Goal: Check status: Check status

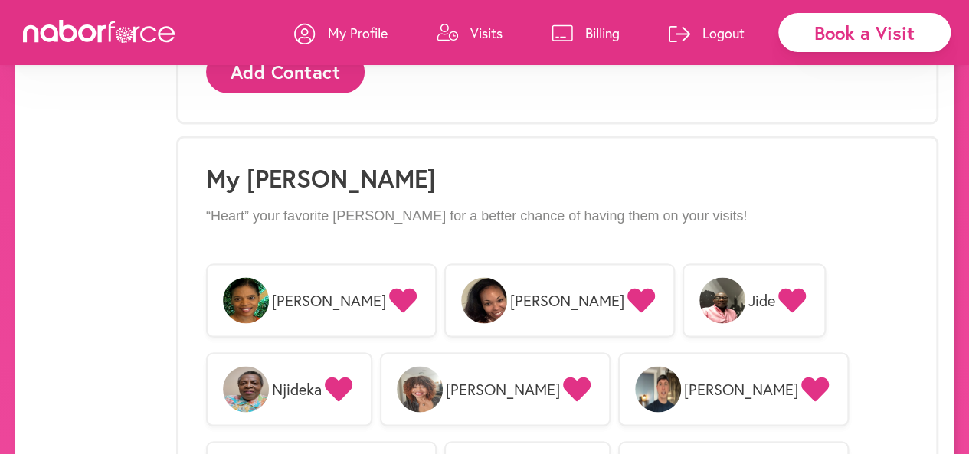
click at [476, 38] on p "Visits" at bounding box center [486, 33] width 32 height 18
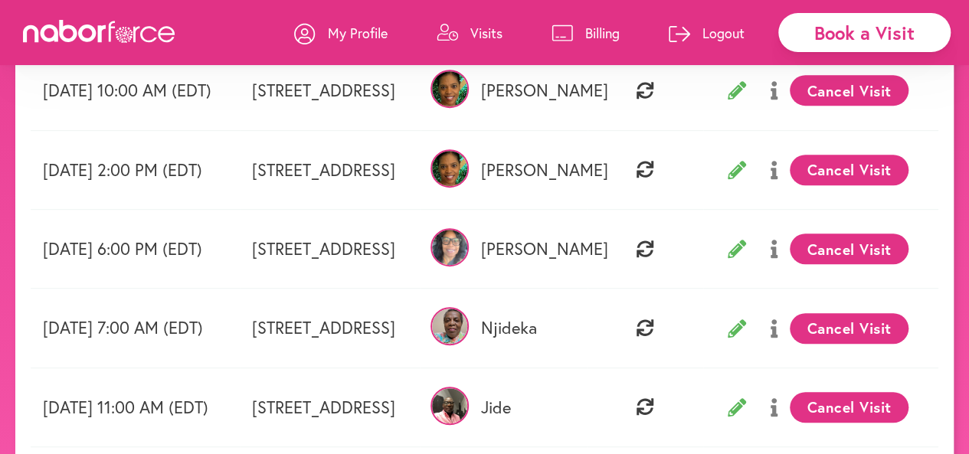
scroll to position [311, 0]
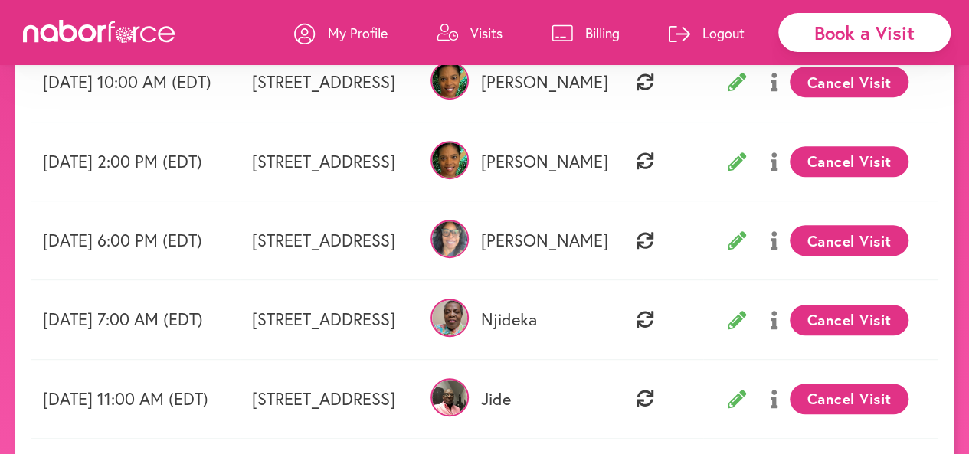
click at [171, 203] on td "[DATE] 6:00 PM (EDT)" at bounding box center [135, 240] width 209 height 79
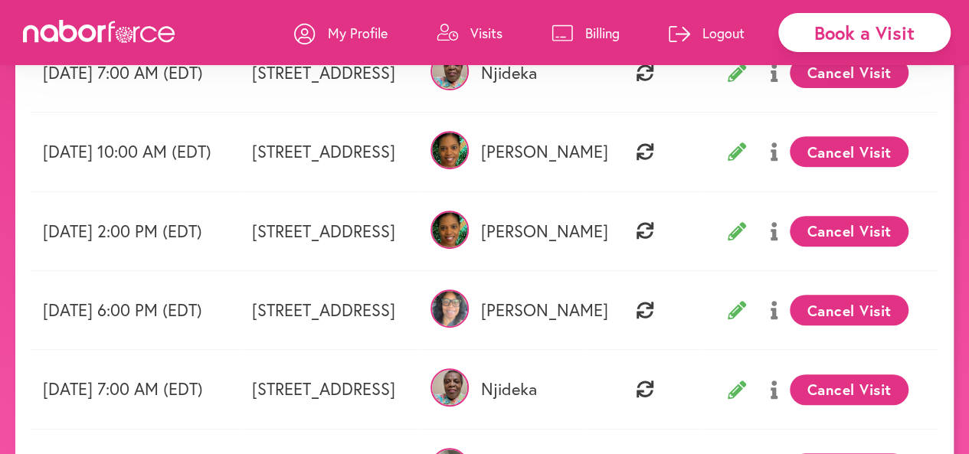
scroll to position [242, 0]
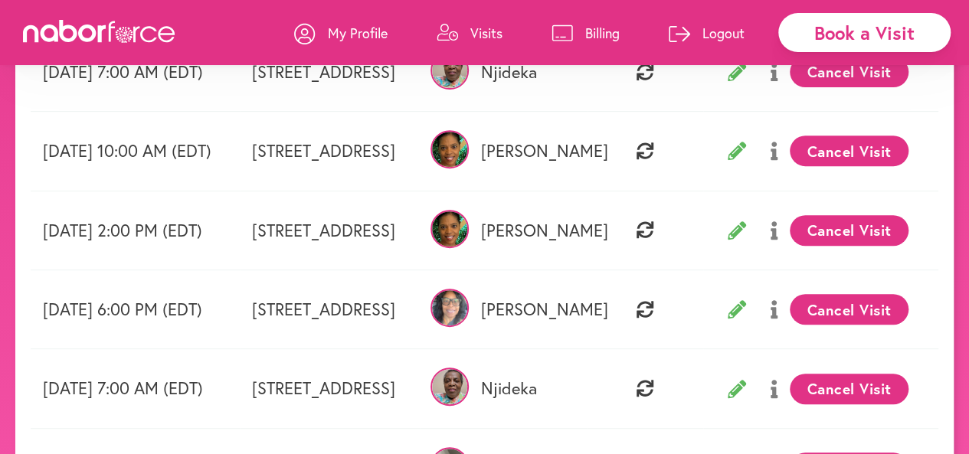
click at [171, 203] on td "[DATE] 2:00 PM (EDT)" at bounding box center [135, 230] width 209 height 79
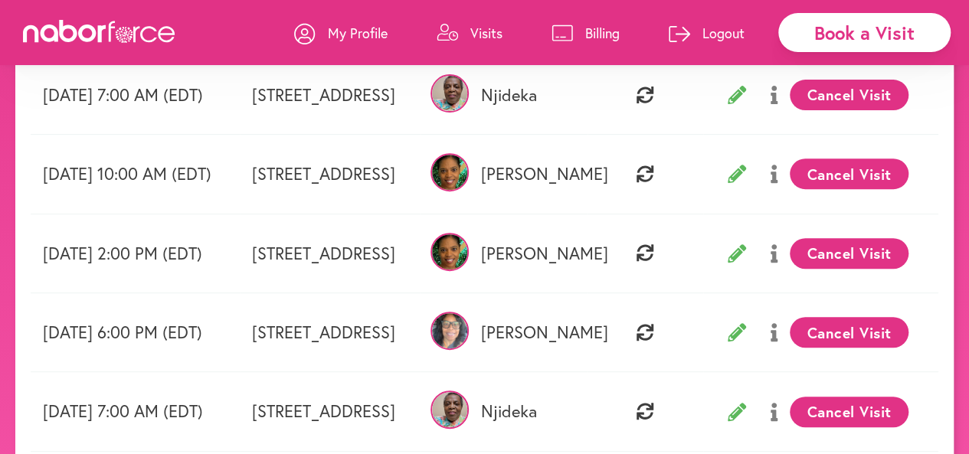
scroll to position [130, 0]
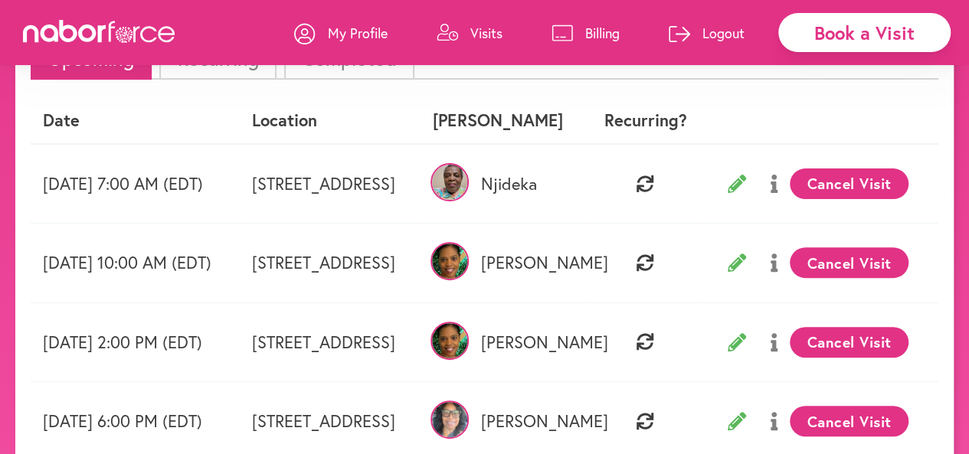
drag, startPoint x: 163, startPoint y: 176, endPoint x: 455, endPoint y: 136, distance: 294.5
click at [421, 136] on th "Location" at bounding box center [331, 120] width 182 height 45
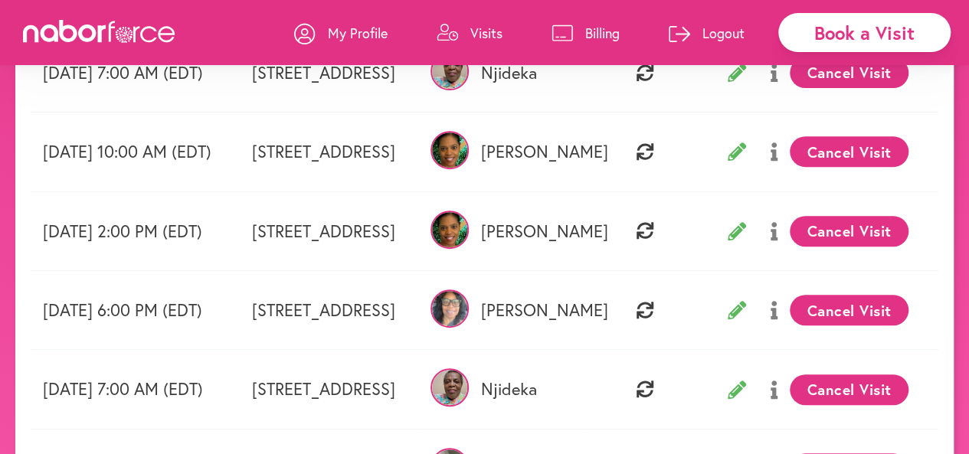
scroll to position [0, 0]
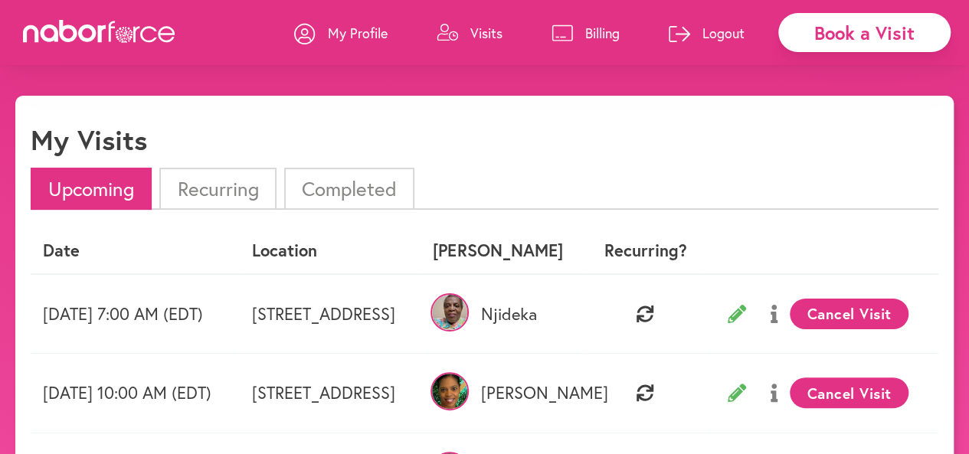
click at [234, 193] on li "Recurring" at bounding box center [217, 189] width 116 height 42
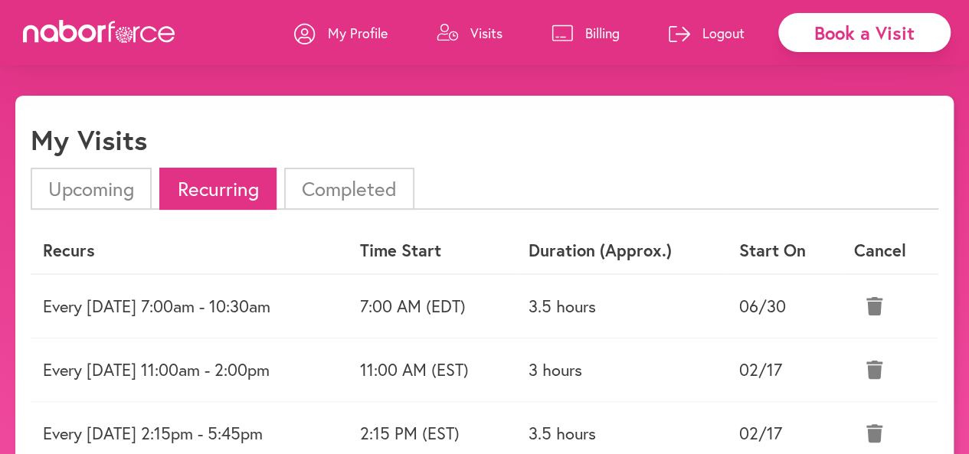
click at [87, 201] on li "Upcoming" at bounding box center [91, 189] width 121 height 42
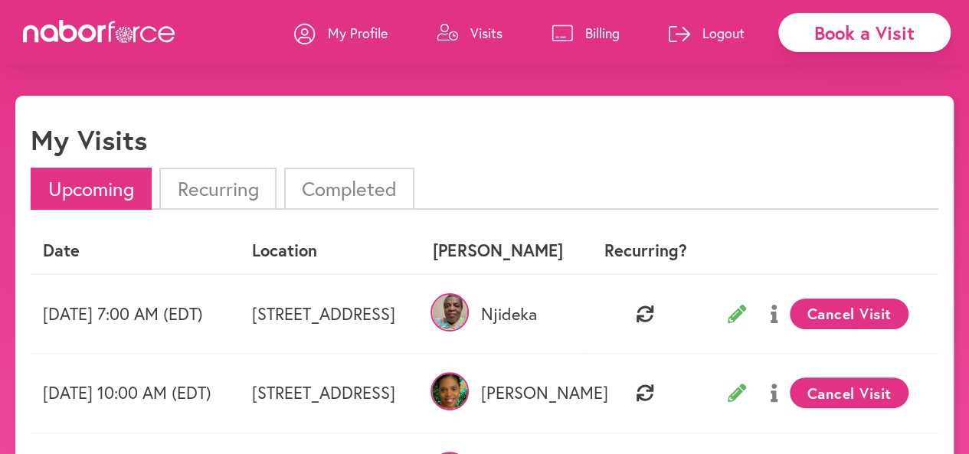
click at [307, 31] on icon at bounding box center [304, 33] width 21 height 21
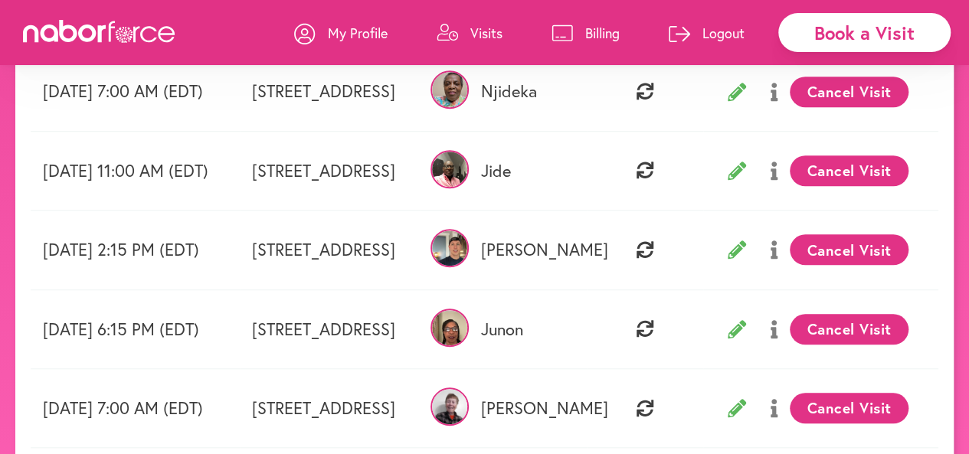
scroll to position [747, 0]
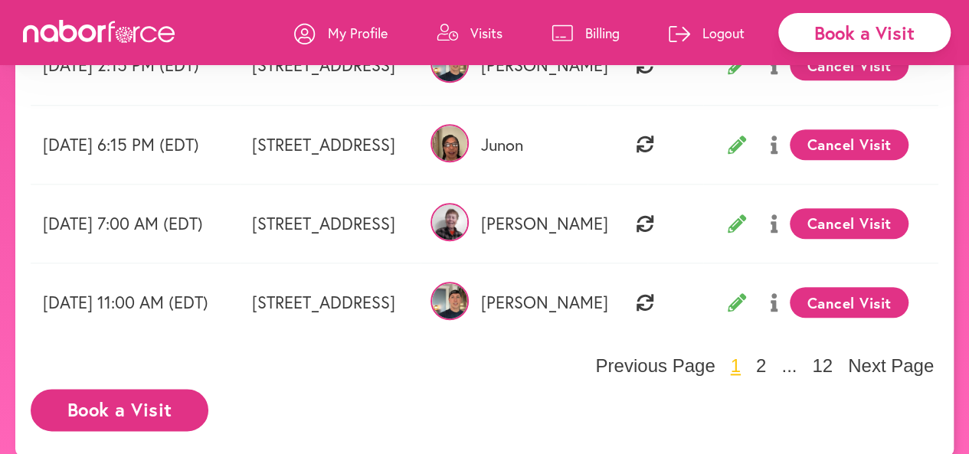
scroll to position [720, 0]
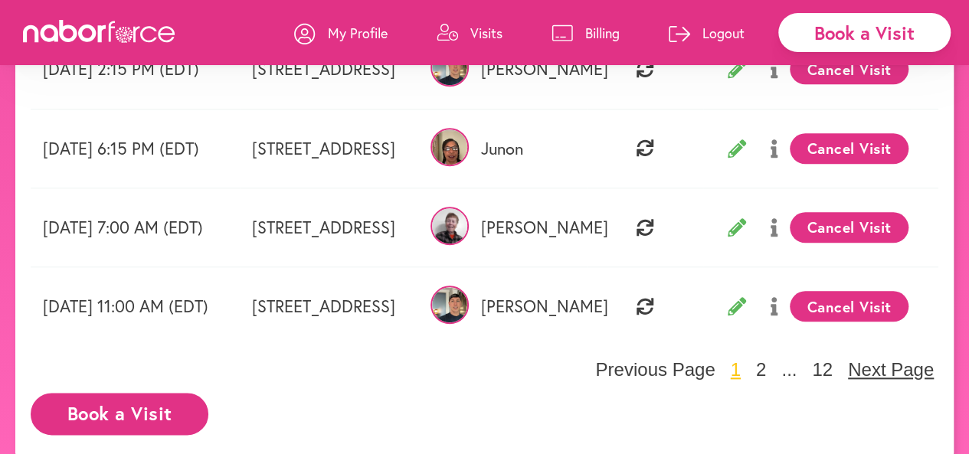
click at [868, 378] on button "Next Page" at bounding box center [890, 369] width 95 height 23
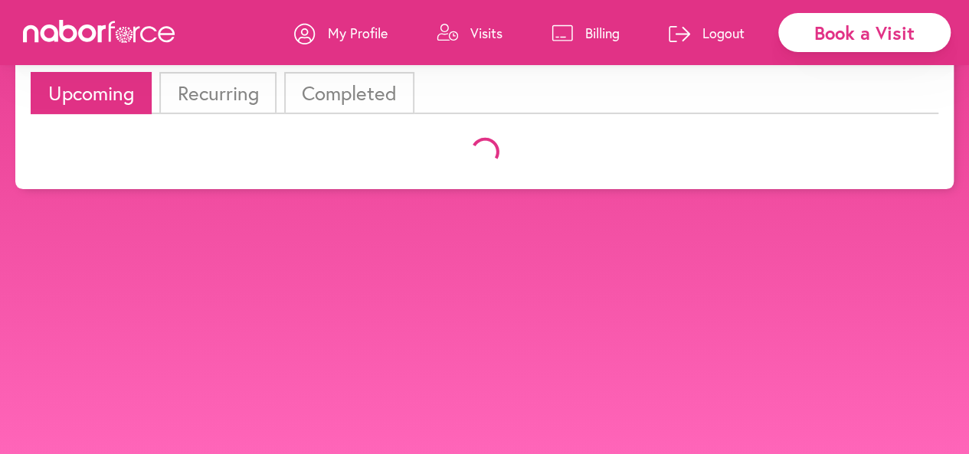
scroll to position [715, 0]
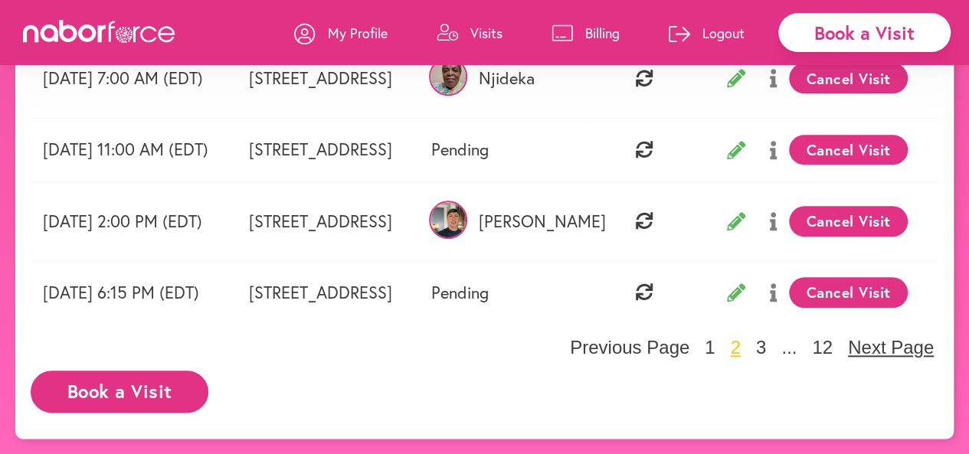
click at [869, 347] on button "Next Page" at bounding box center [890, 347] width 95 height 23
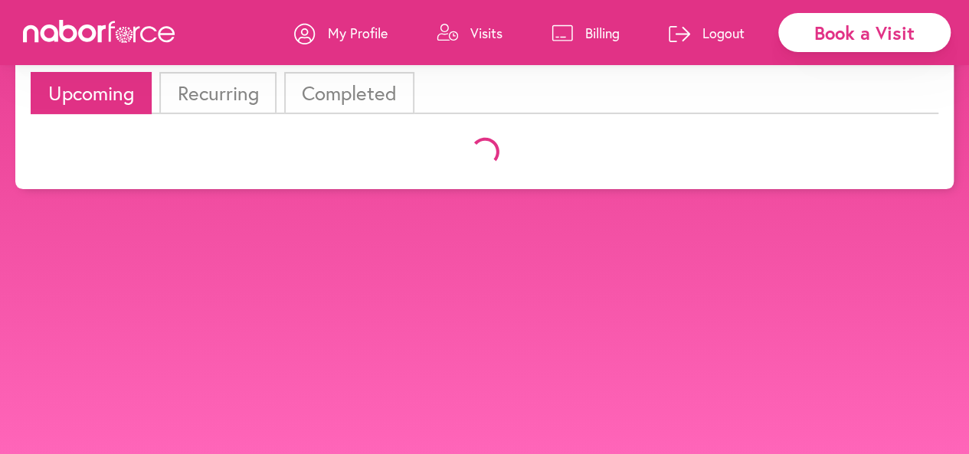
scroll to position [590, 0]
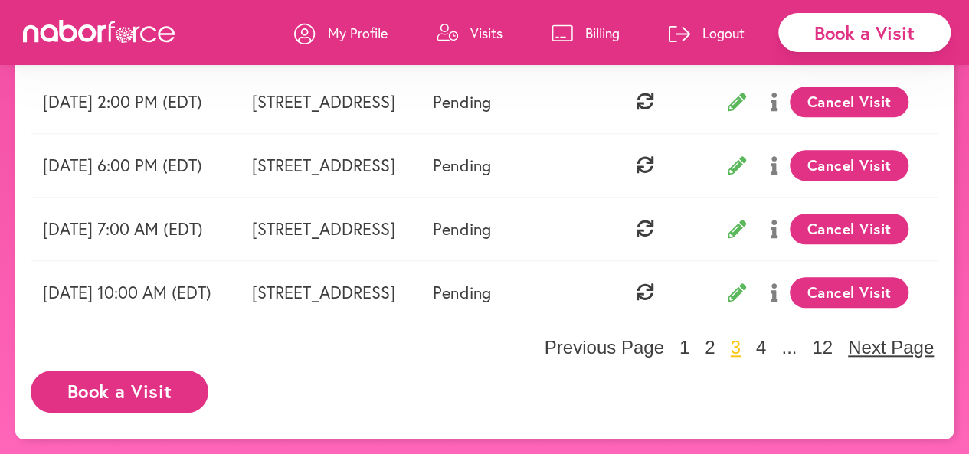
click at [869, 347] on button "Next Page" at bounding box center [890, 347] width 95 height 23
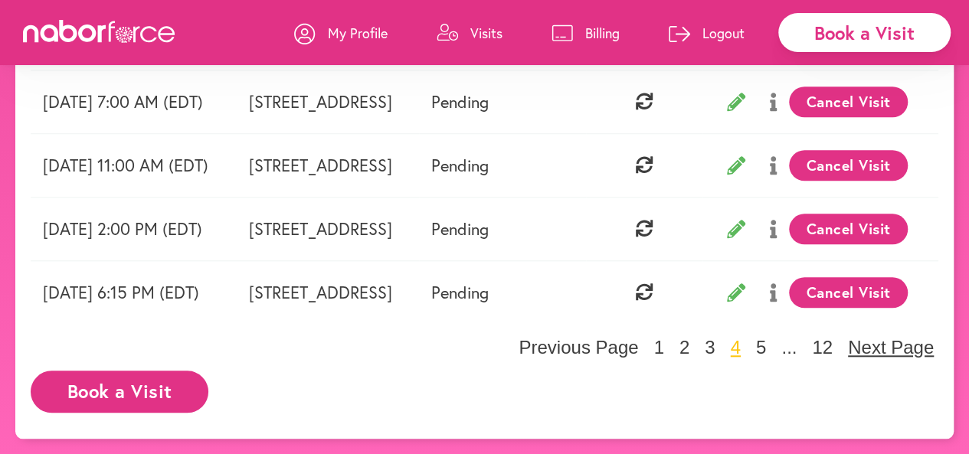
click at [869, 347] on button "Next Page" at bounding box center [890, 347] width 95 height 23
drag, startPoint x: 869, startPoint y: 347, endPoint x: 887, endPoint y: 358, distance: 20.6
click at [887, 358] on button "Next Page" at bounding box center [890, 347] width 95 height 23
click at [898, 345] on button "Next Page" at bounding box center [890, 347] width 95 height 23
click at [864, 347] on button "Next Page" at bounding box center [890, 347] width 95 height 23
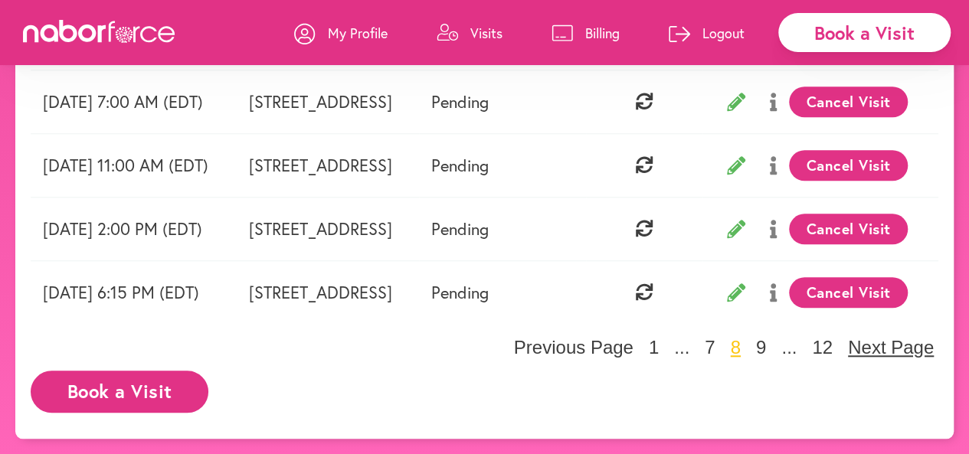
click at [864, 347] on button "Next Page" at bounding box center [890, 347] width 95 height 23
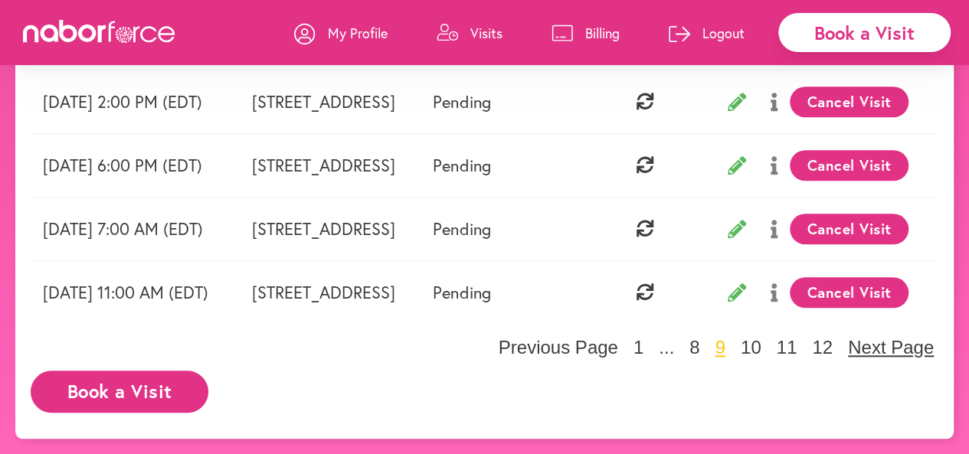
click at [864, 347] on button "Next Page" at bounding box center [890, 347] width 95 height 23
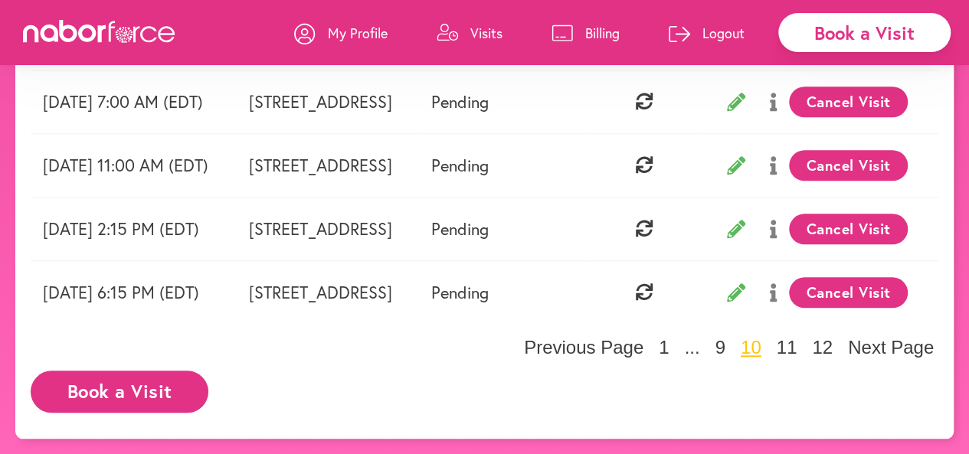
scroll to position [0, 0]
